Goal: Transaction & Acquisition: Purchase product/service

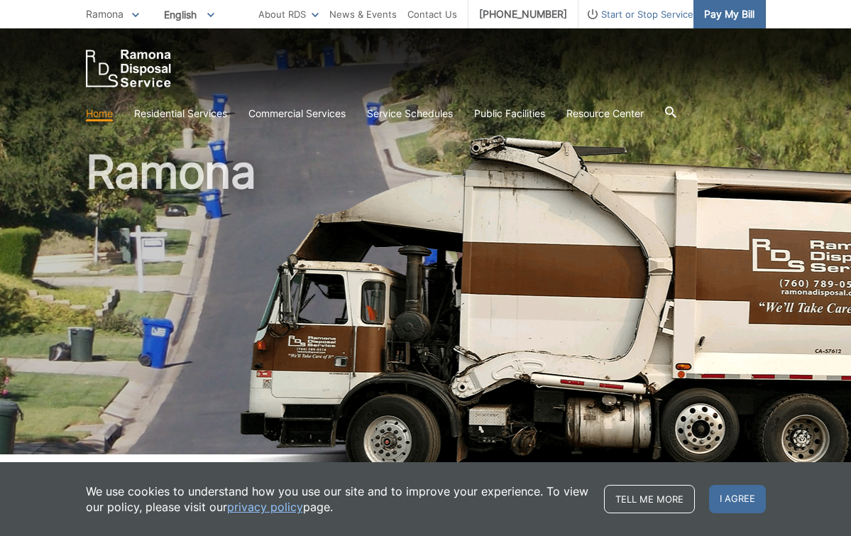
click at [726, 11] on span "Pay My Bill" at bounding box center [729, 14] width 50 height 16
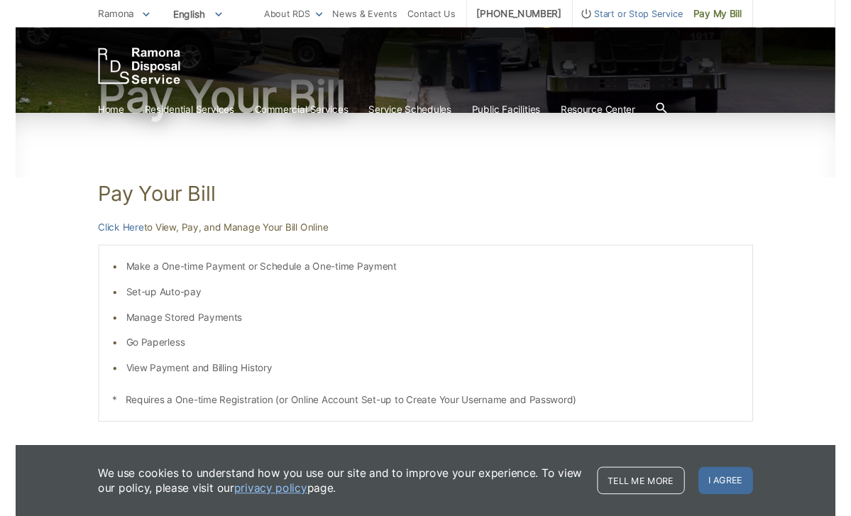
scroll to position [132, 0]
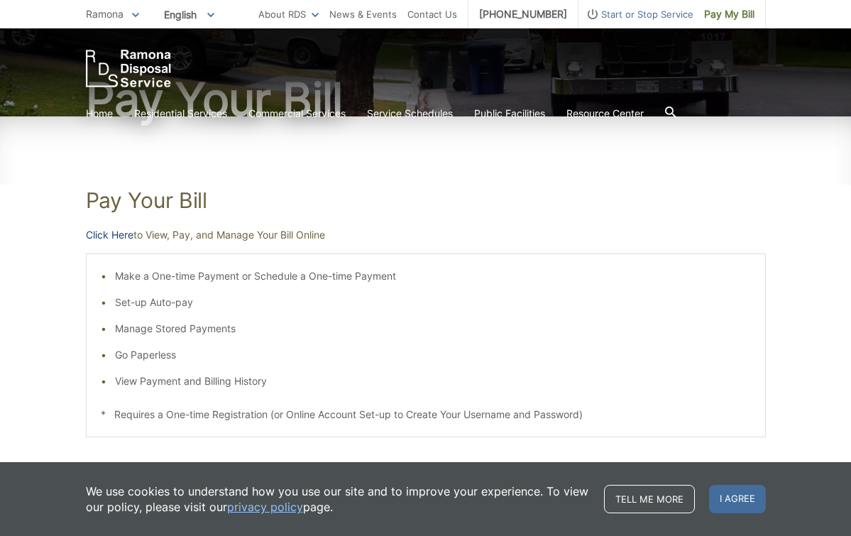
click at [112, 229] on link "Click Here" at bounding box center [110, 235] width 48 height 16
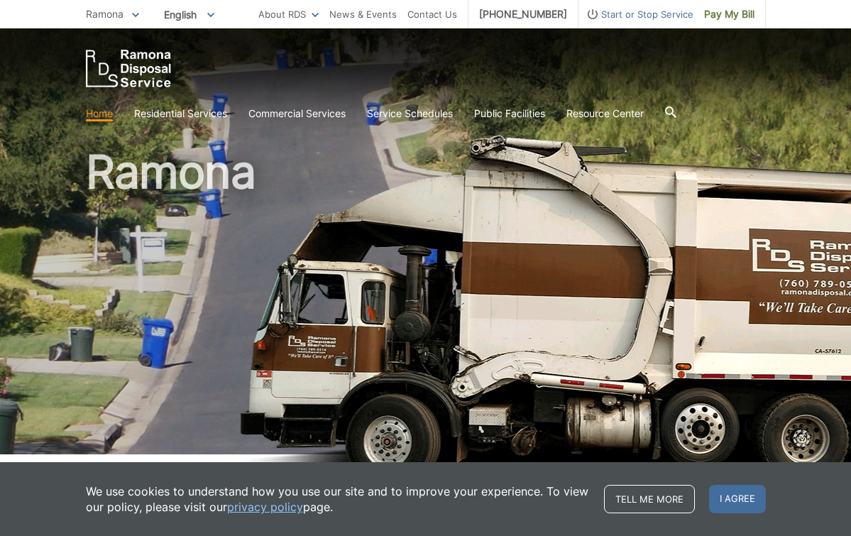
drag, startPoint x: 735, startPoint y: 495, endPoint x: 742, endPoint y: 275, distance: 220.8
click at [735, 494] on span "I agree" at bounding box center [737, 499] width 57 height 28
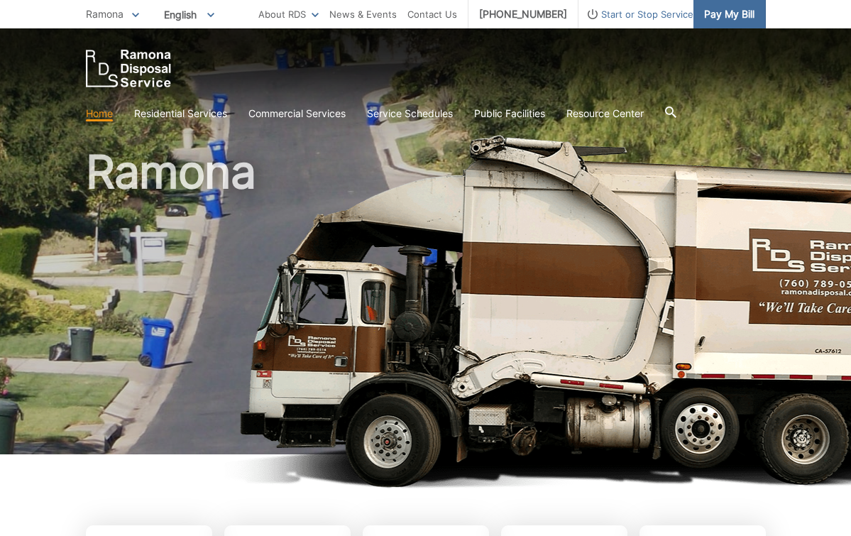
click at [727, 14] on span "Pay My Bill" at bounding box center [729, 14] width 50 height 16
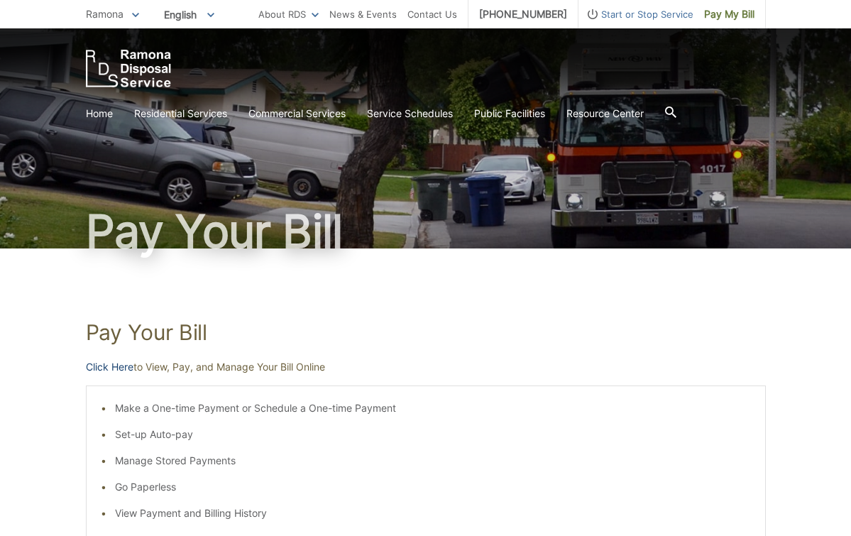
click at [106, 365] on link "Click Here" at bounding box center [110, 367] width 48 height 16
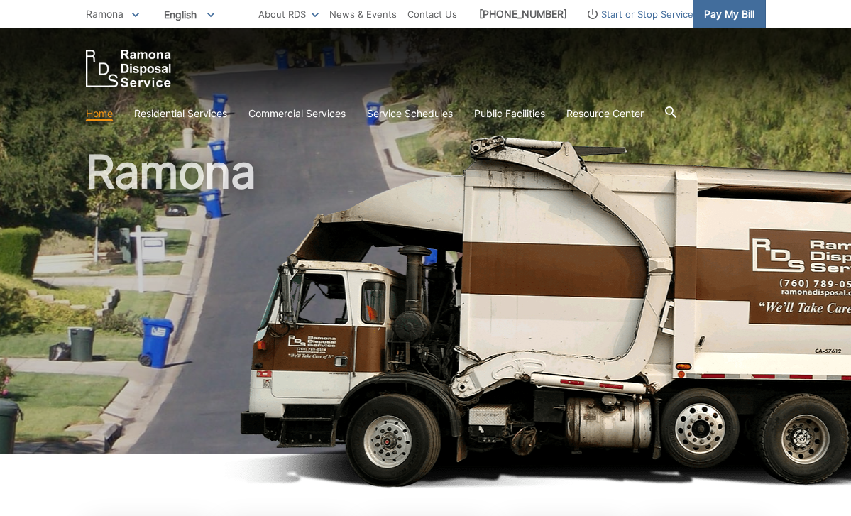
click at [729, 23] on link "Pay My Bill" at bounding box center [729, 14] width 72 height 28
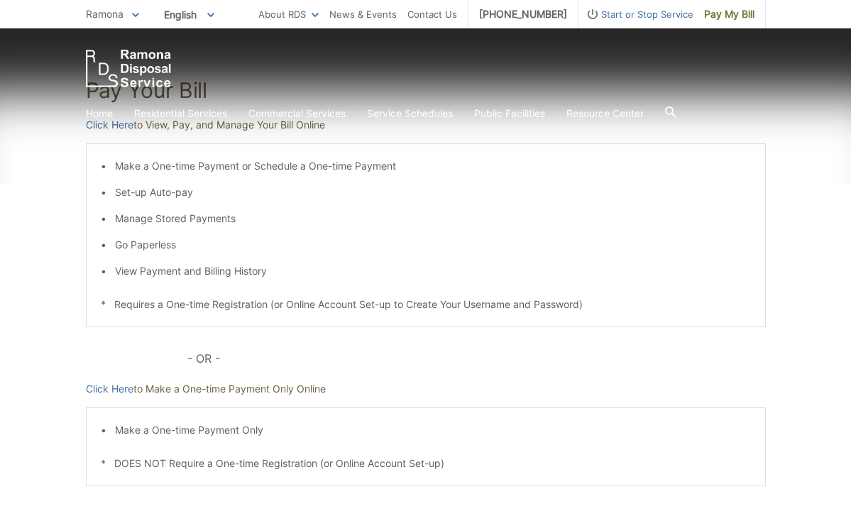
scroll to position [243, 0]
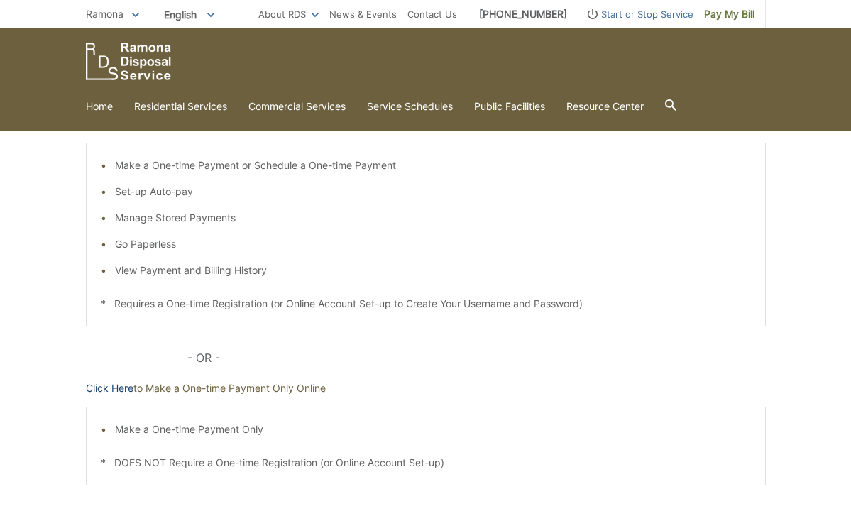
click at [98, 387] on link "Click Here" at bounding box center [110, 388] width 48 height 16
